Goal: Check status

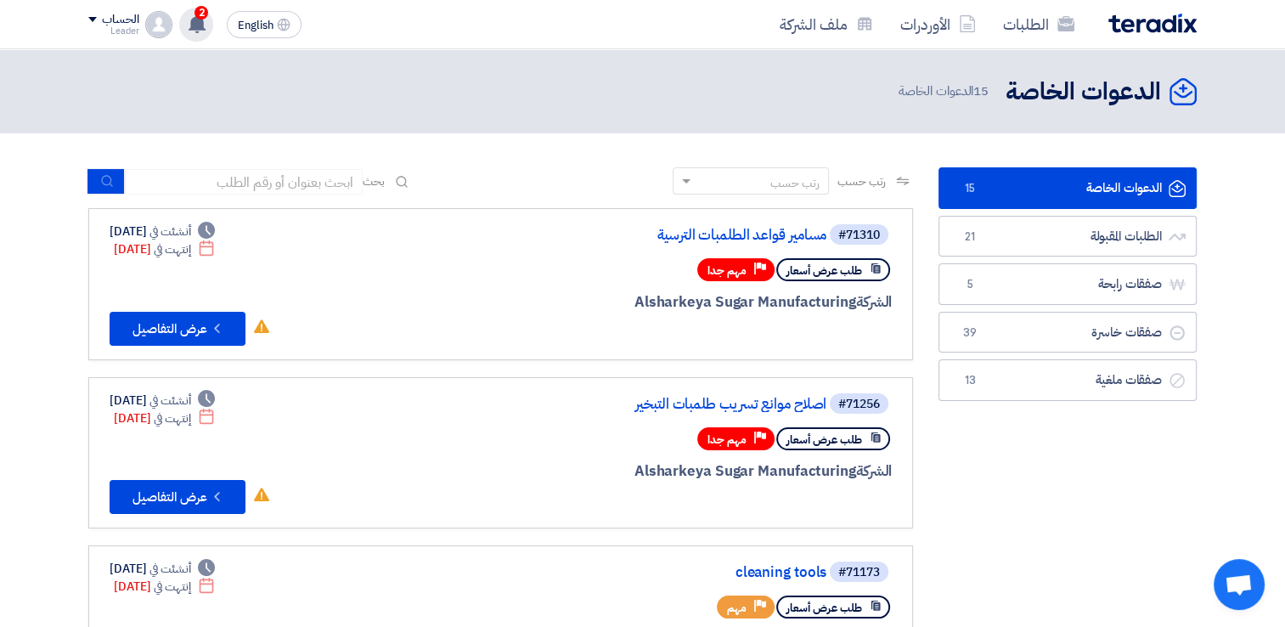
click at [210, 27] on div "2 عرض سعرك لطلب Seal PR #10007875 لم يعد الان تنافسي 51 minutes ago تم مشاهدة ا…" at bounding box center [196, 25] width 34 height 34
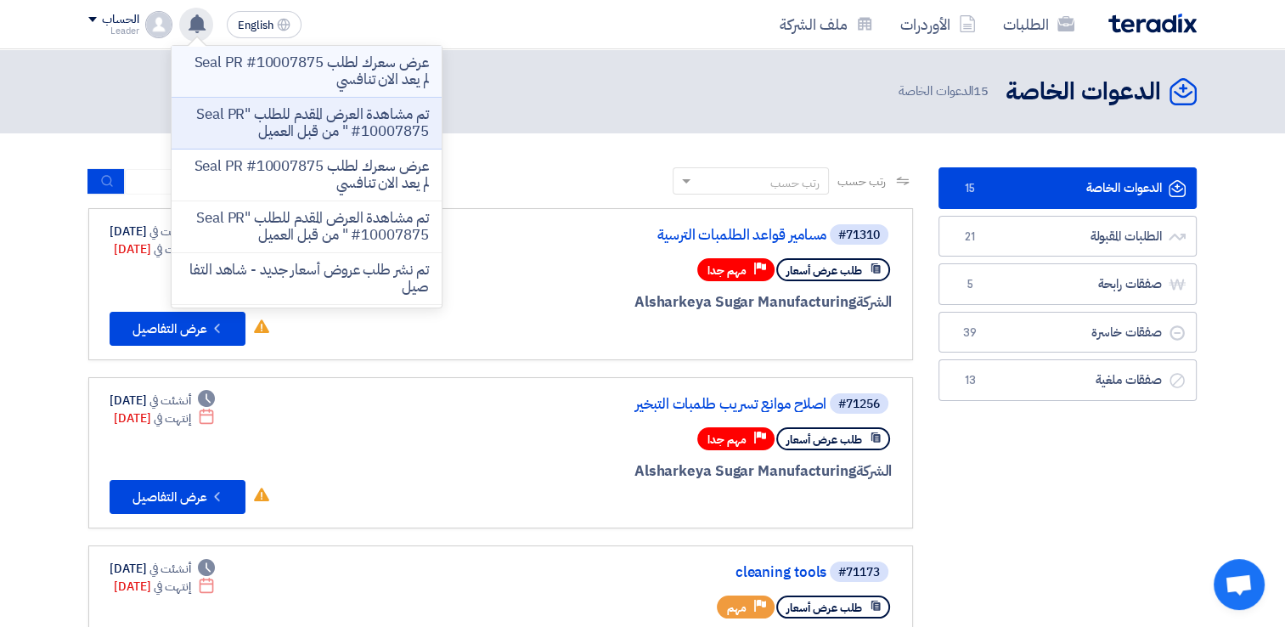
click at [312, 79] on p "عرض سعرك لطلب Seal PR #10007875 لم يعد الان تنافسي" at bounding box center [306, 71] width 243 height 34
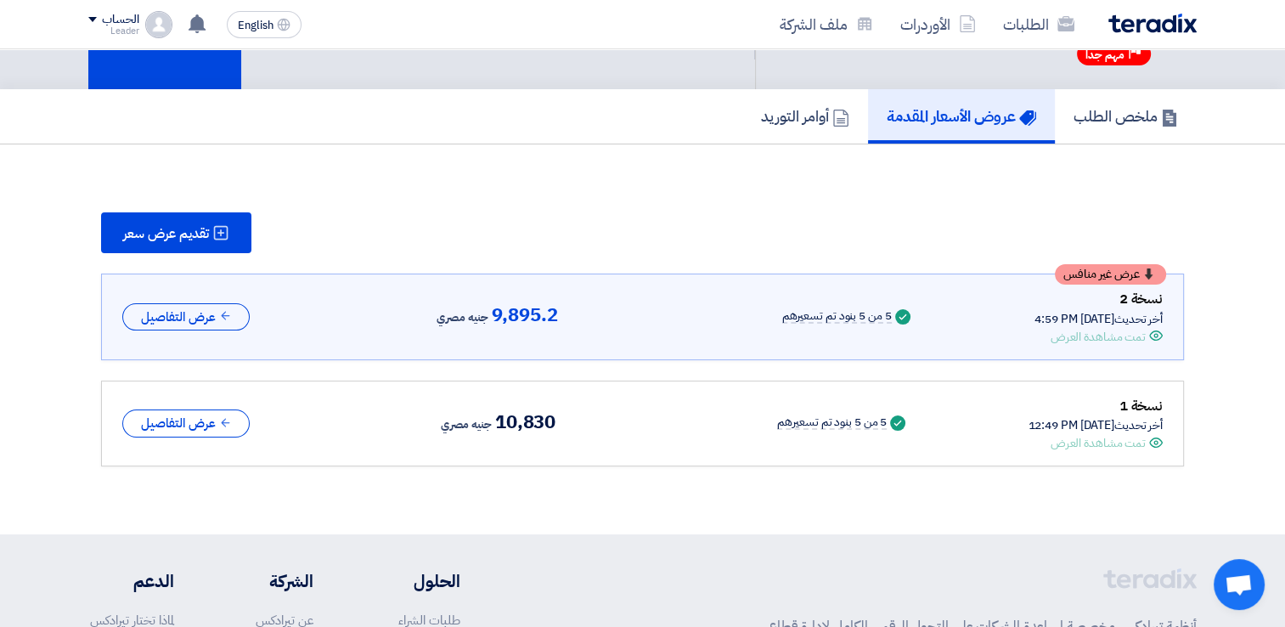
scroll to position [46, 0]
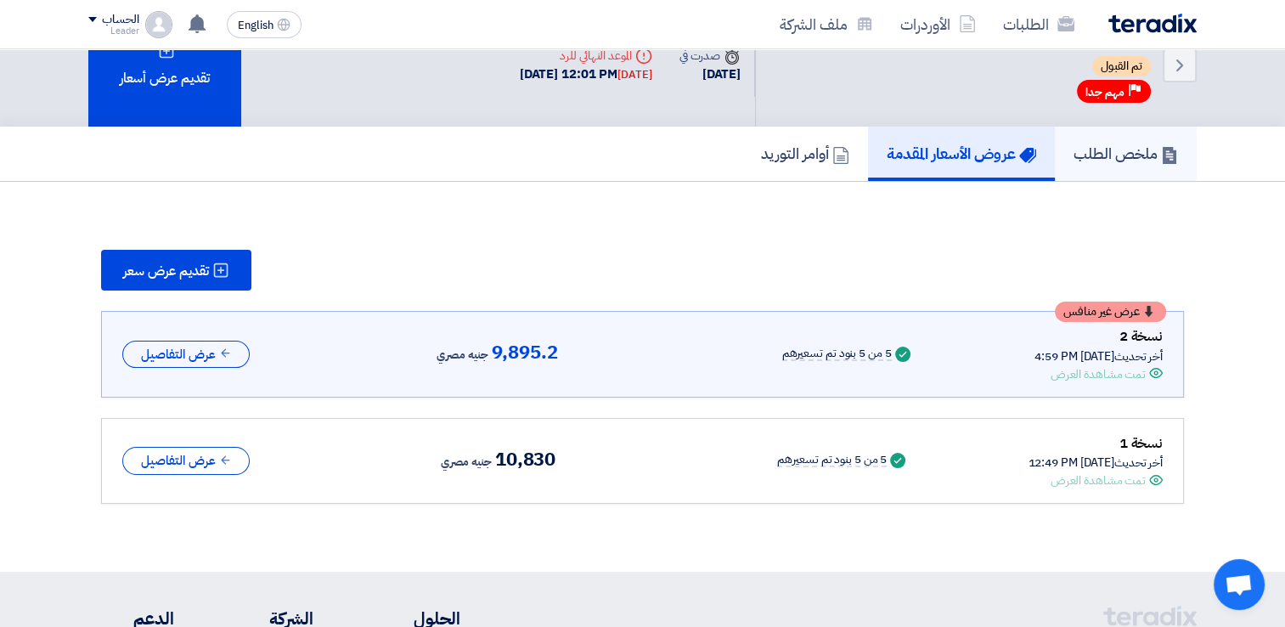
click at [1134, 171] on link "ملخص الطلب" at bounding box center [1126, 154] width 142 height 54
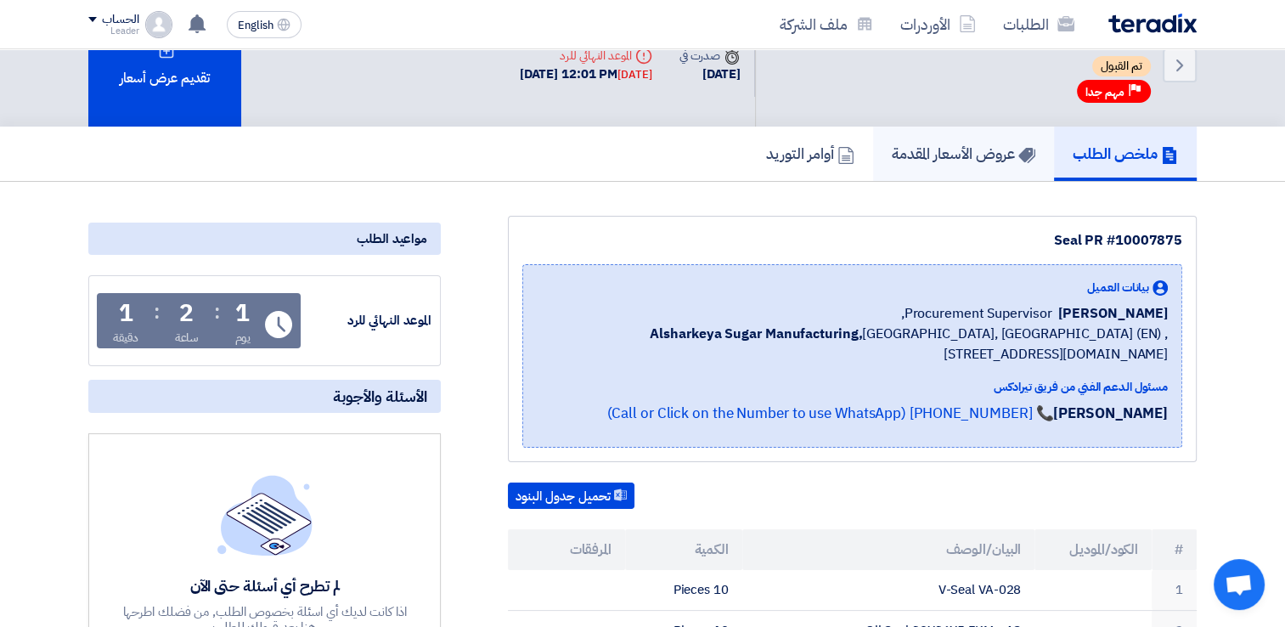
click at [969, 177] on link "عروض الأسعار المقدمة" at bounding box center [963, 154] width 181 height 54
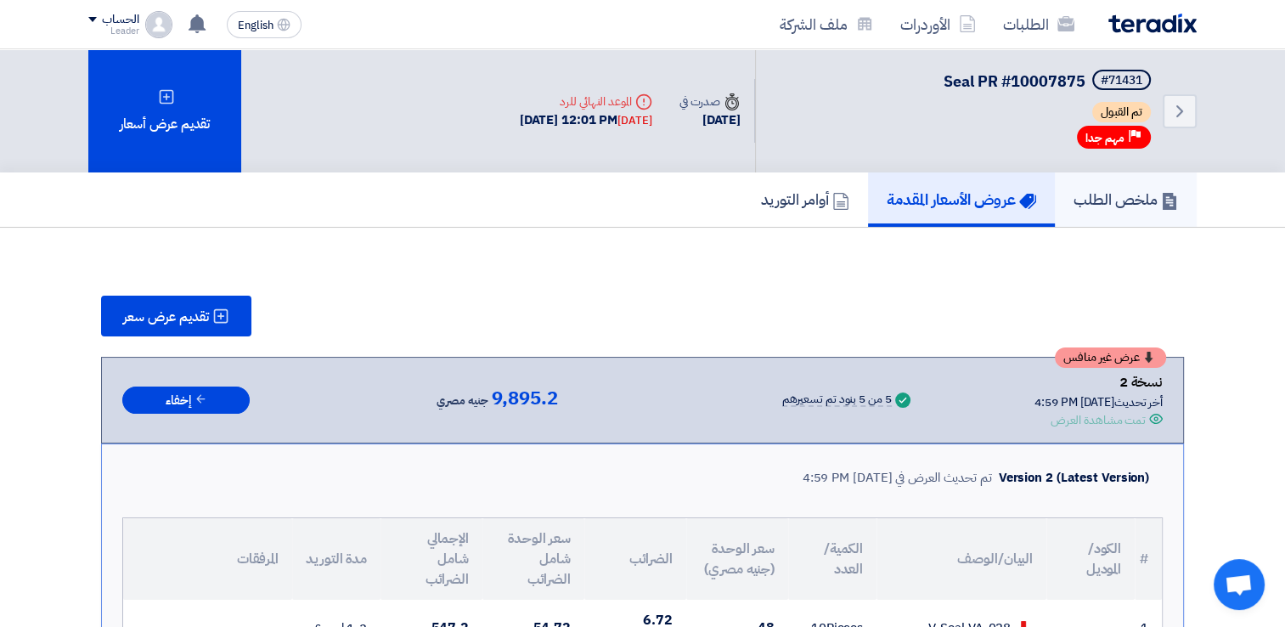
click at [1168, 203] on icon at bounding box center [1169, 201] width 17 height 17
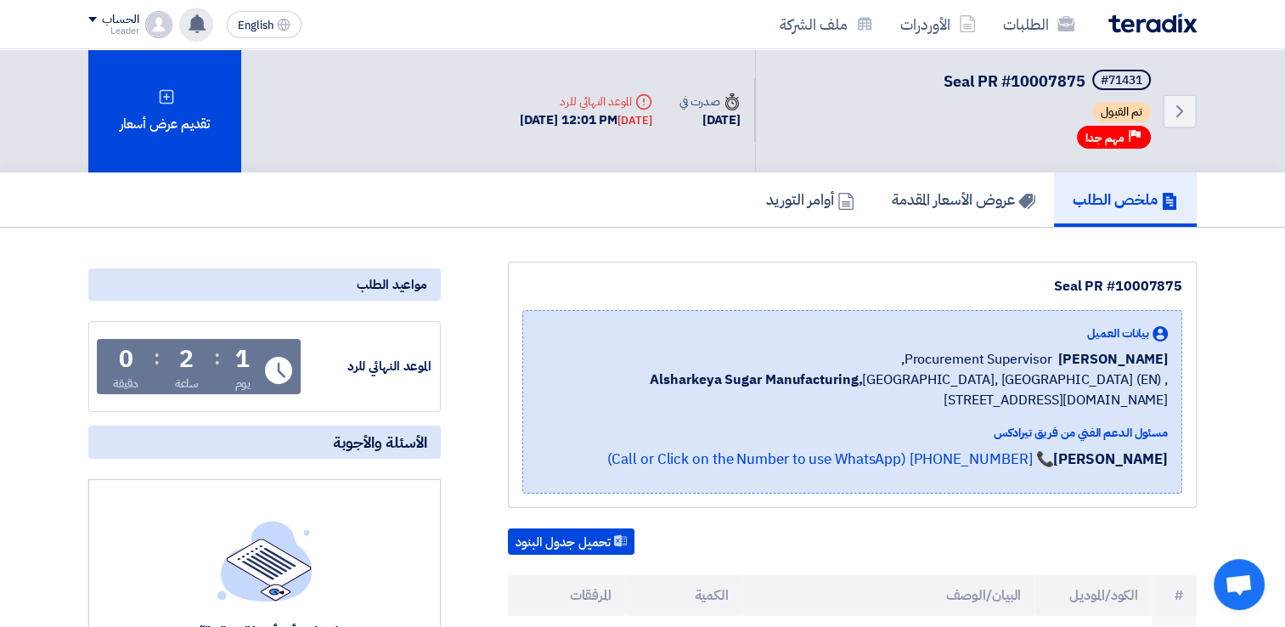
click at [198, 37] on div "عرض سعرك لطلب Seal PR #10007875 لم يعد الان تنافسي 53 minutes ago تم مشاهدة الع…" at bounding box center [196, 25] width 34 height 34
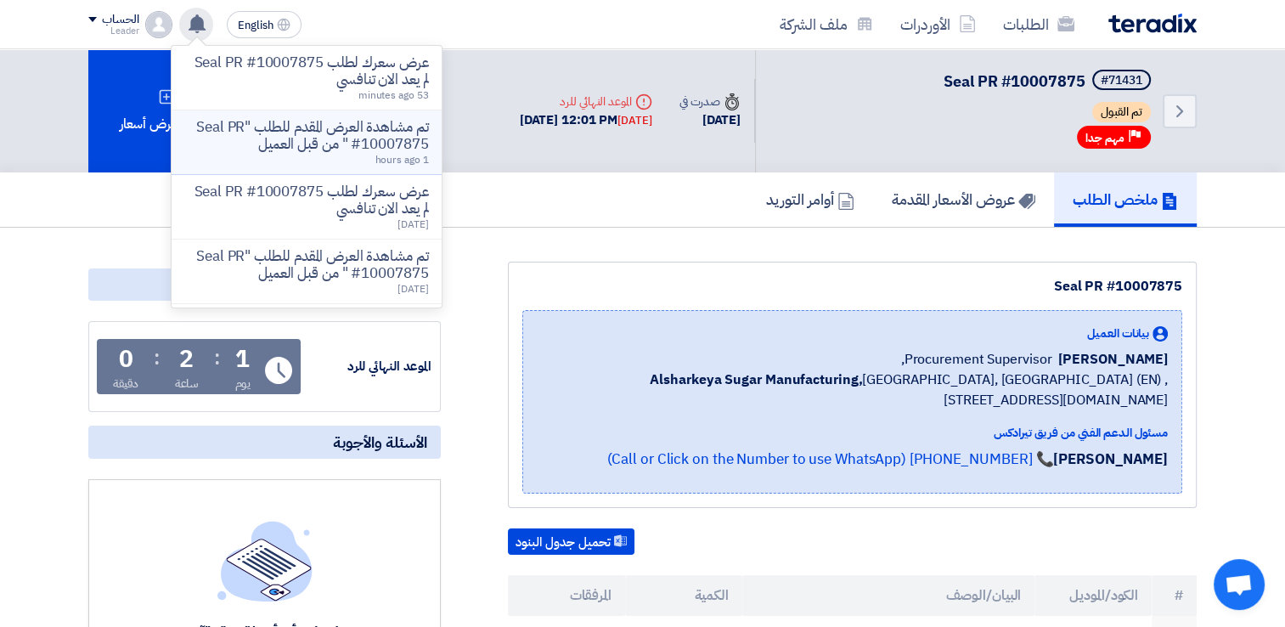
click at [241, 121] on p "تم مشاهدة العرض المقدم للطلب "Seal PR #10007875 " من قبل العميل" at bounding box center [306, 136] width 243 height 34
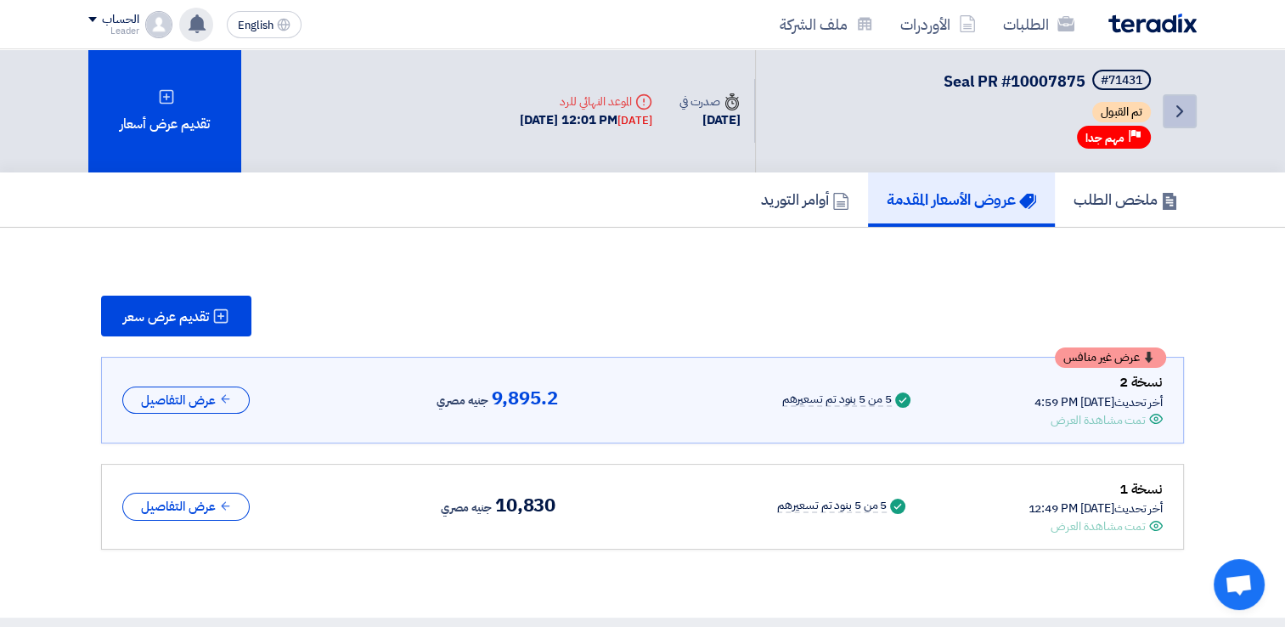
click at [1195, 98] on link "Back" at bounding box center [1179, 111] width 34 height 34
